Goal: Find specific page/section: Find specific page/section

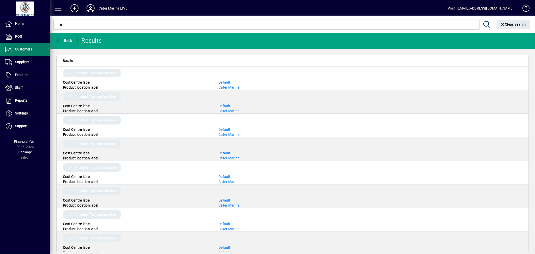
type input "*"
click at [20, 49] on span "Customers" at bounding box center [23, 49] width 17 height 4
